Goal: Navigation & Orientation: Find specific page/section

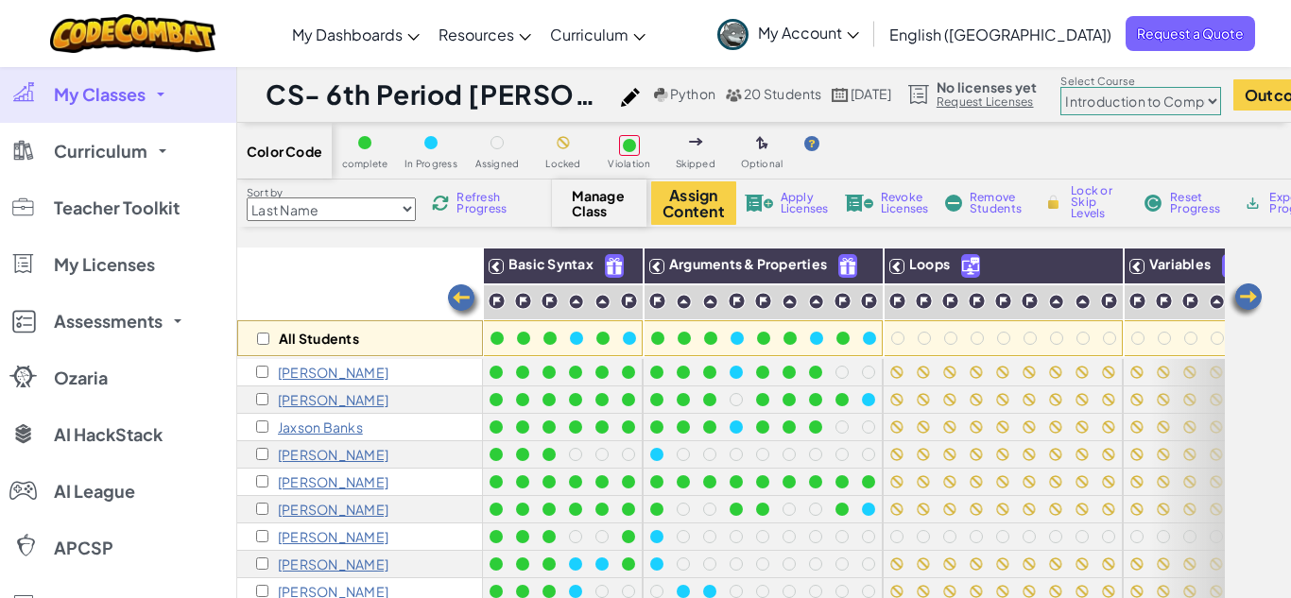
select select "560f1a9f22961295f9427742"
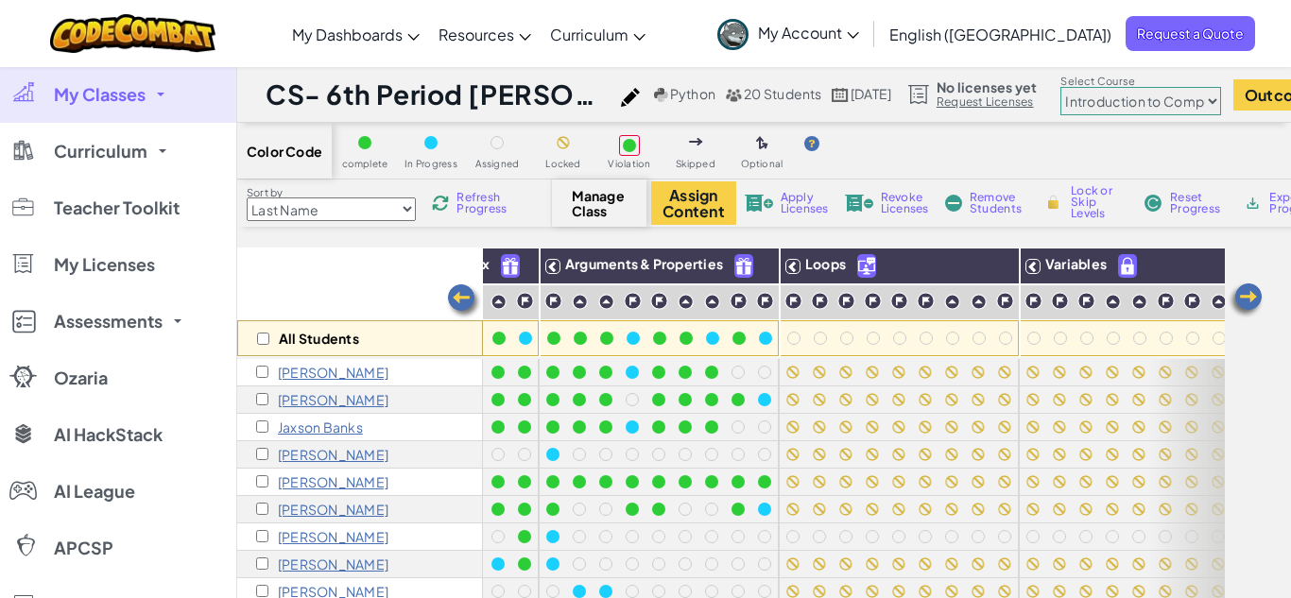
click at [151, 78] on link "My Classes" at bounding box center [118, 94] width 236 height 57
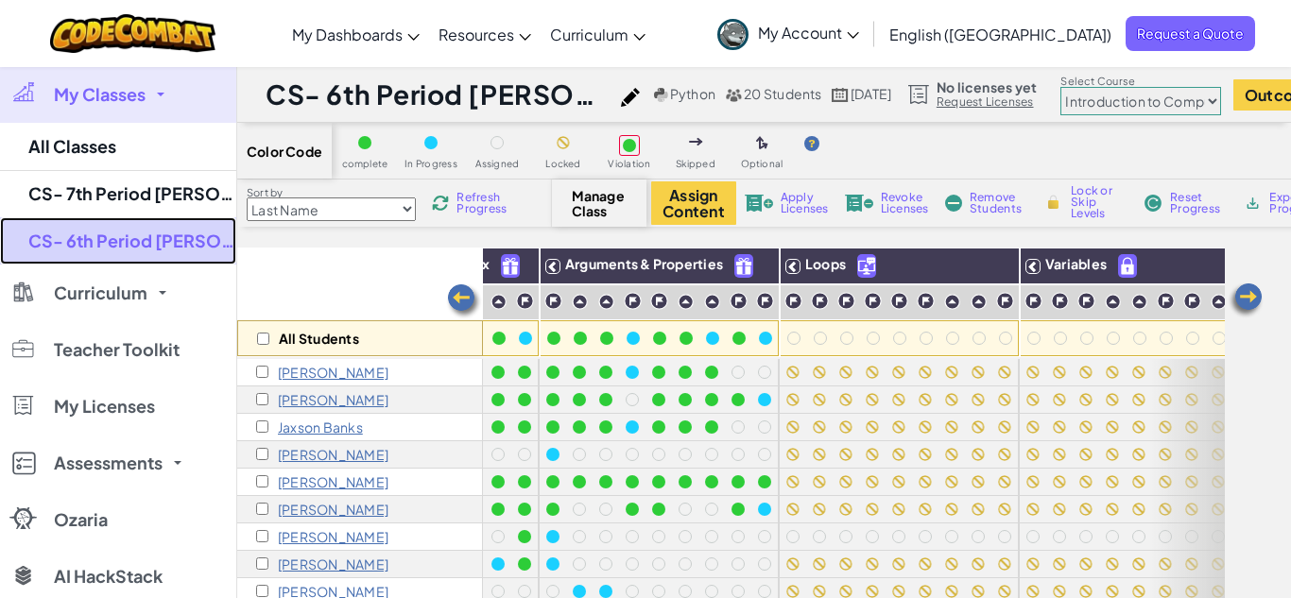
click at [154, 248] on link "CS- 6th Period [PERSON_NAME] (Fall 25)" at bounding box center [118, 240] width 236 height 47
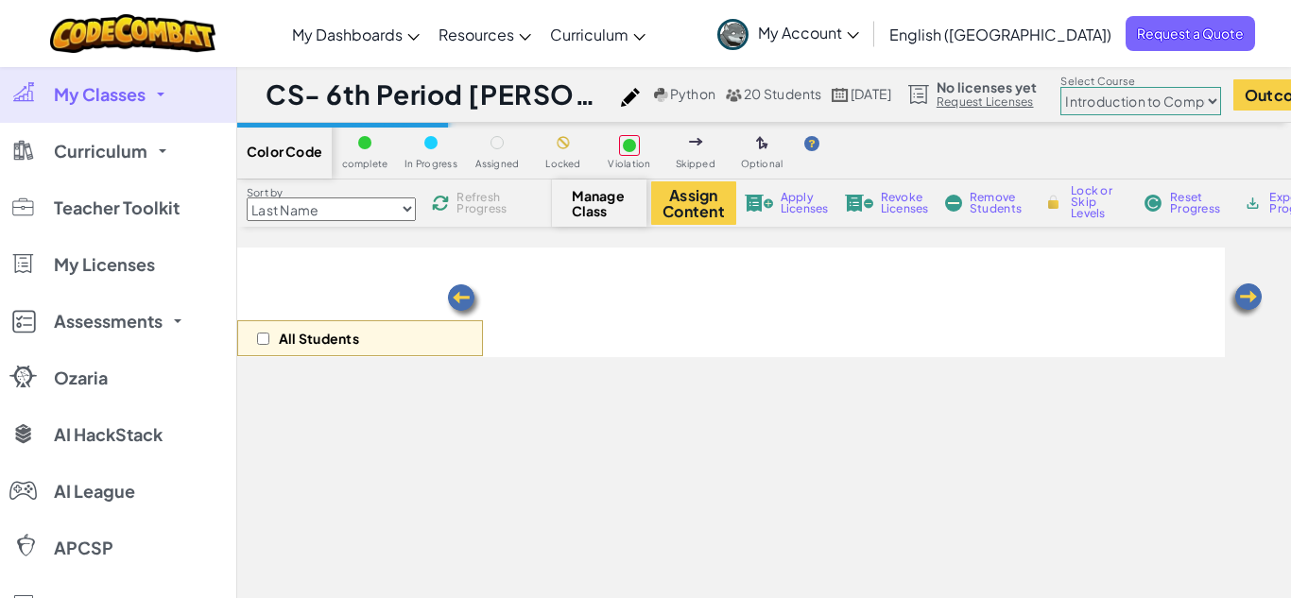
select select "560f1a9f22961295f9427742"
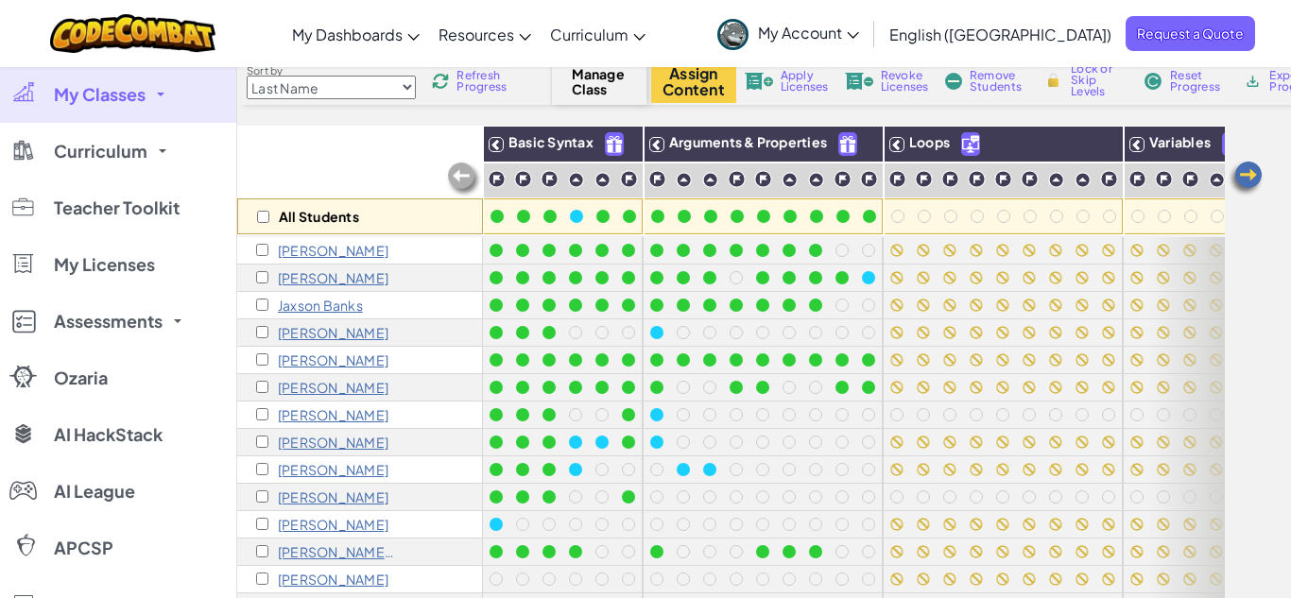
scroll to position [121, 0]
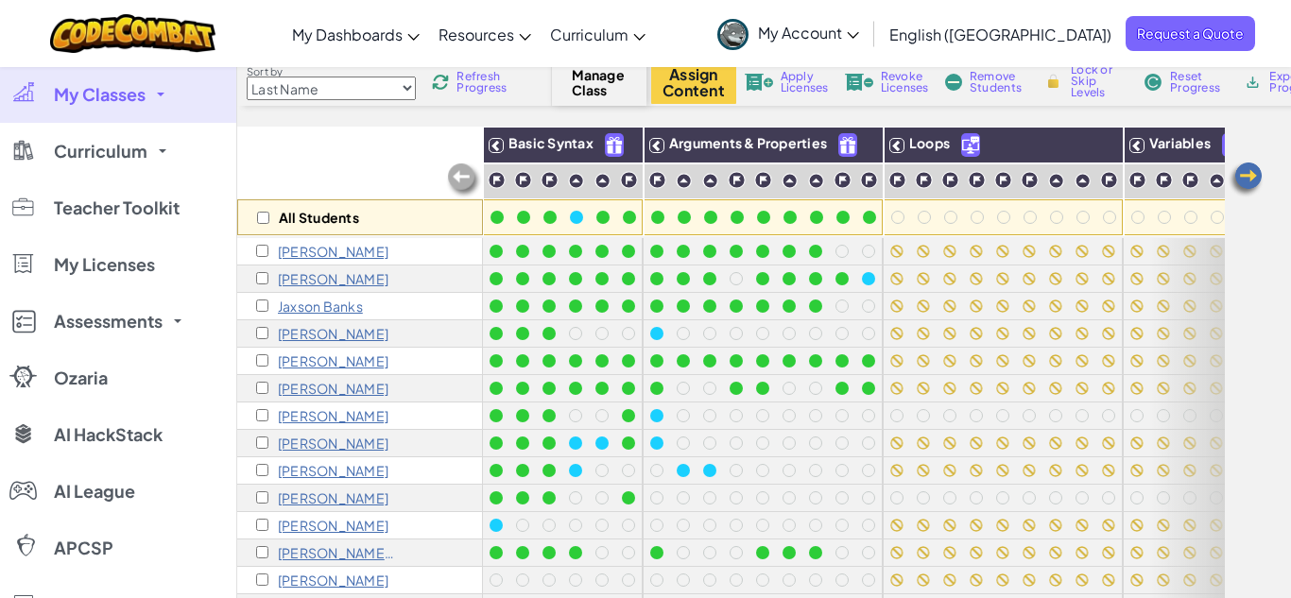
click at [128, 81] on link "My Classes" at bounding box center [118, 94] width 236 height 57
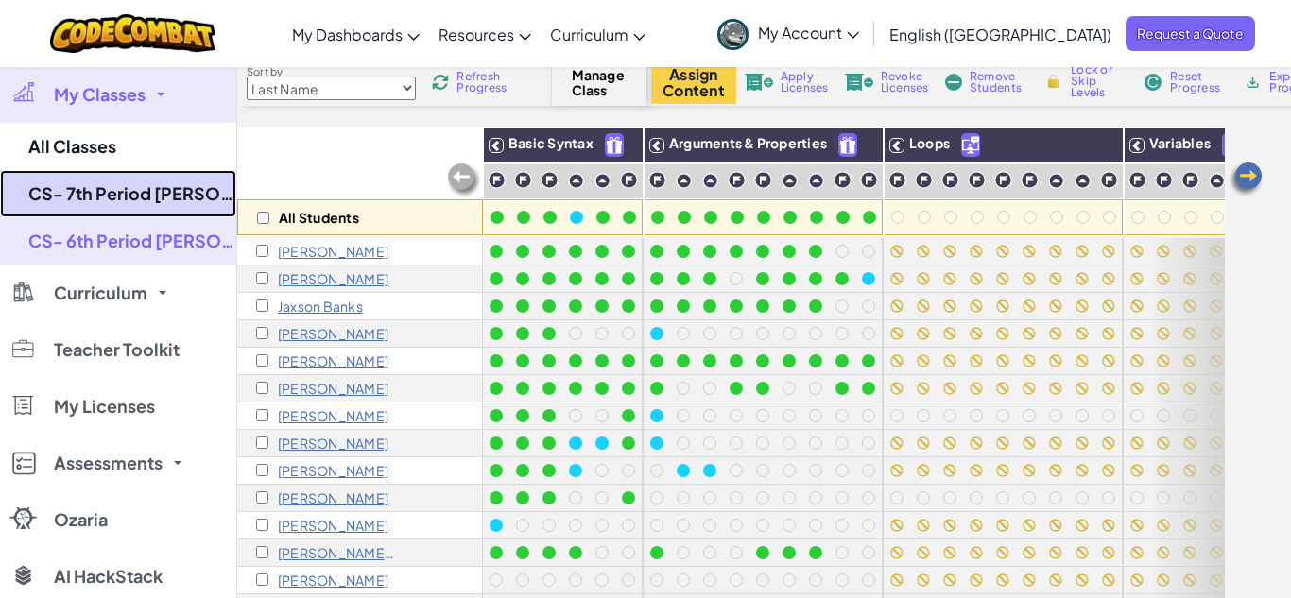
click at [136, 185] on link "CS- 7th Period [PERSON_NAME] (Fall 25)" at bounding box center [118, 193] width 236 height 47
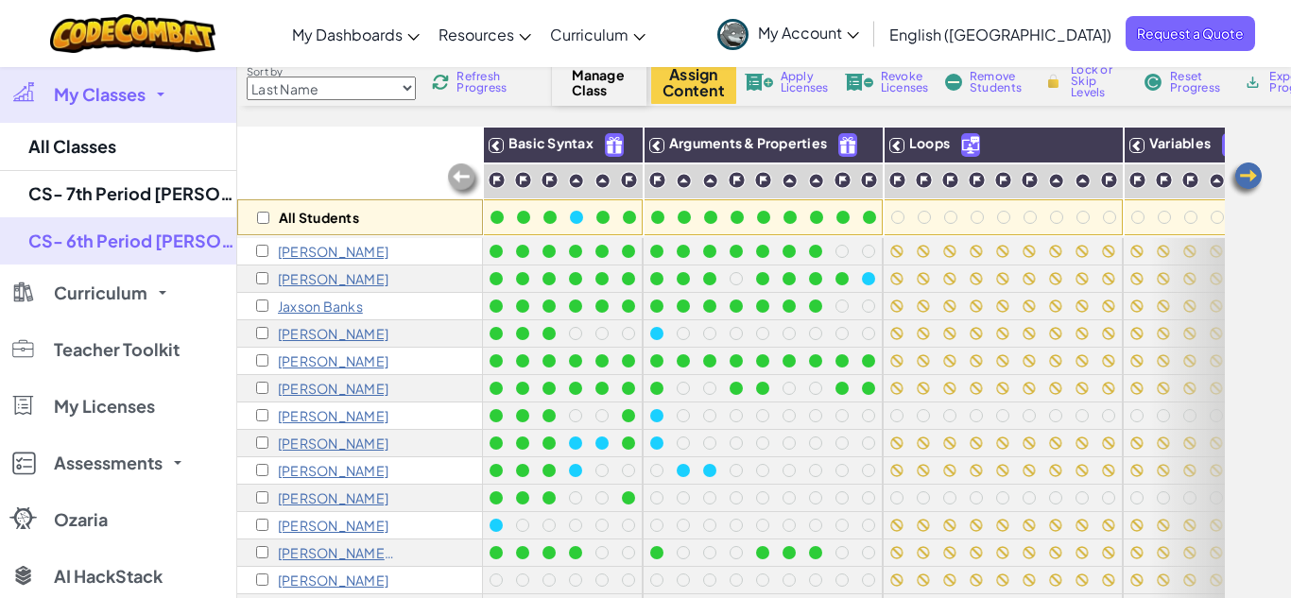
select select "560f1a9f22961295f9427742"
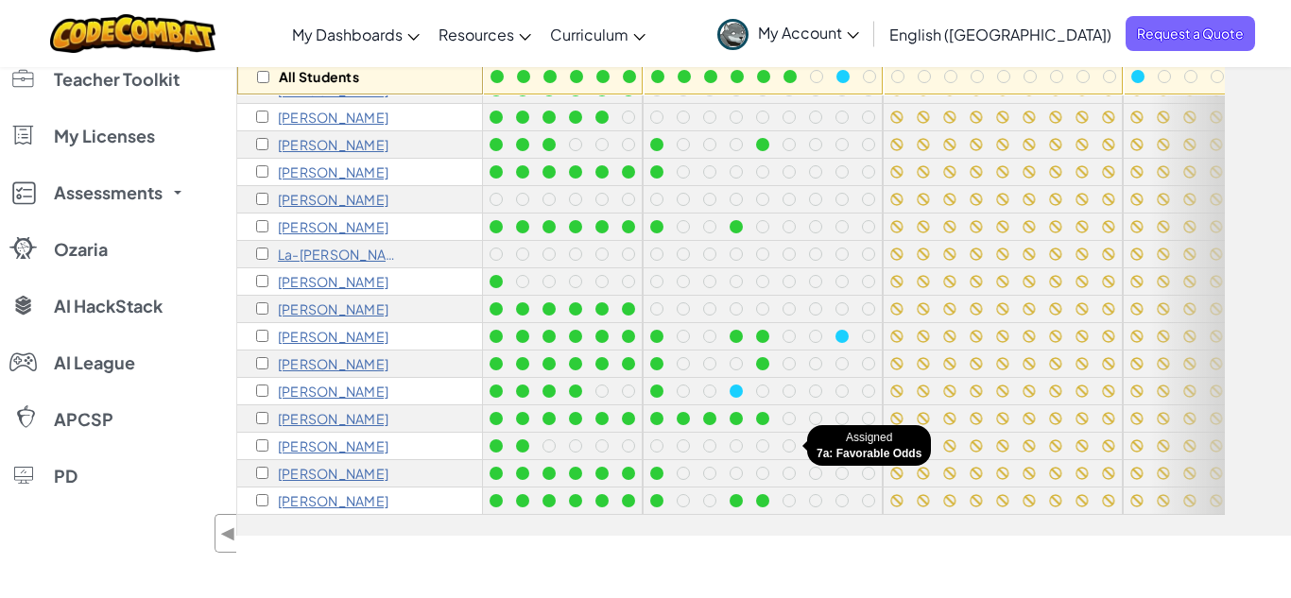
scroll to position [277, 0]
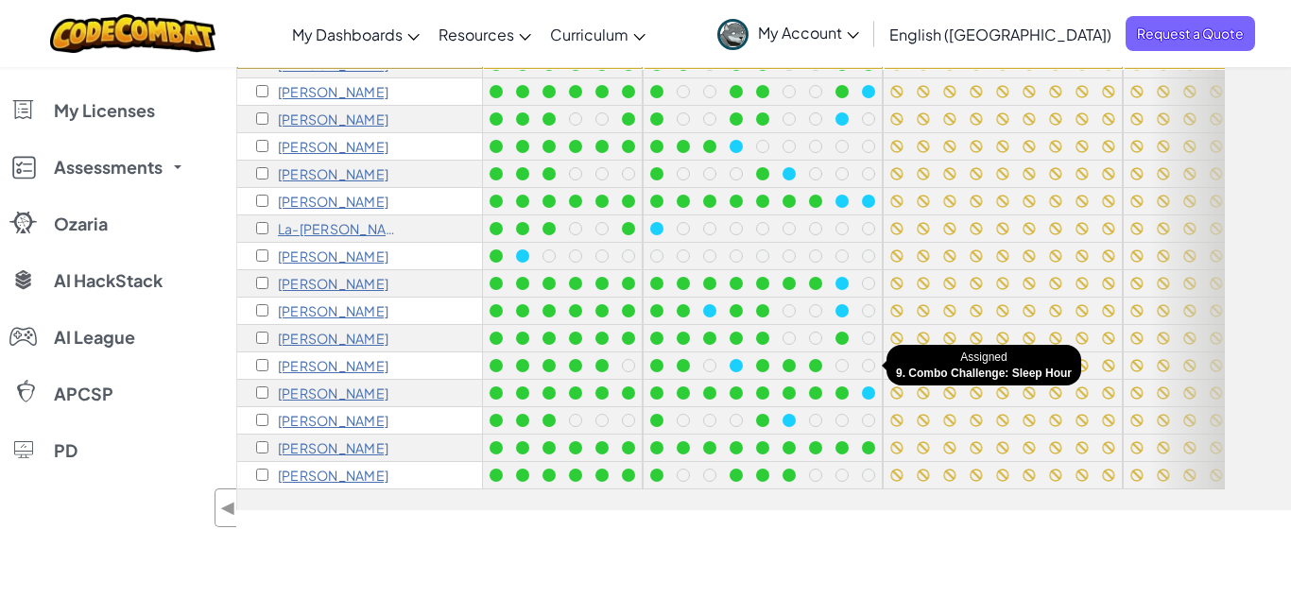
scroll to position [310, 0]
